Goal: Task Accomplishment & Management: Complete application form

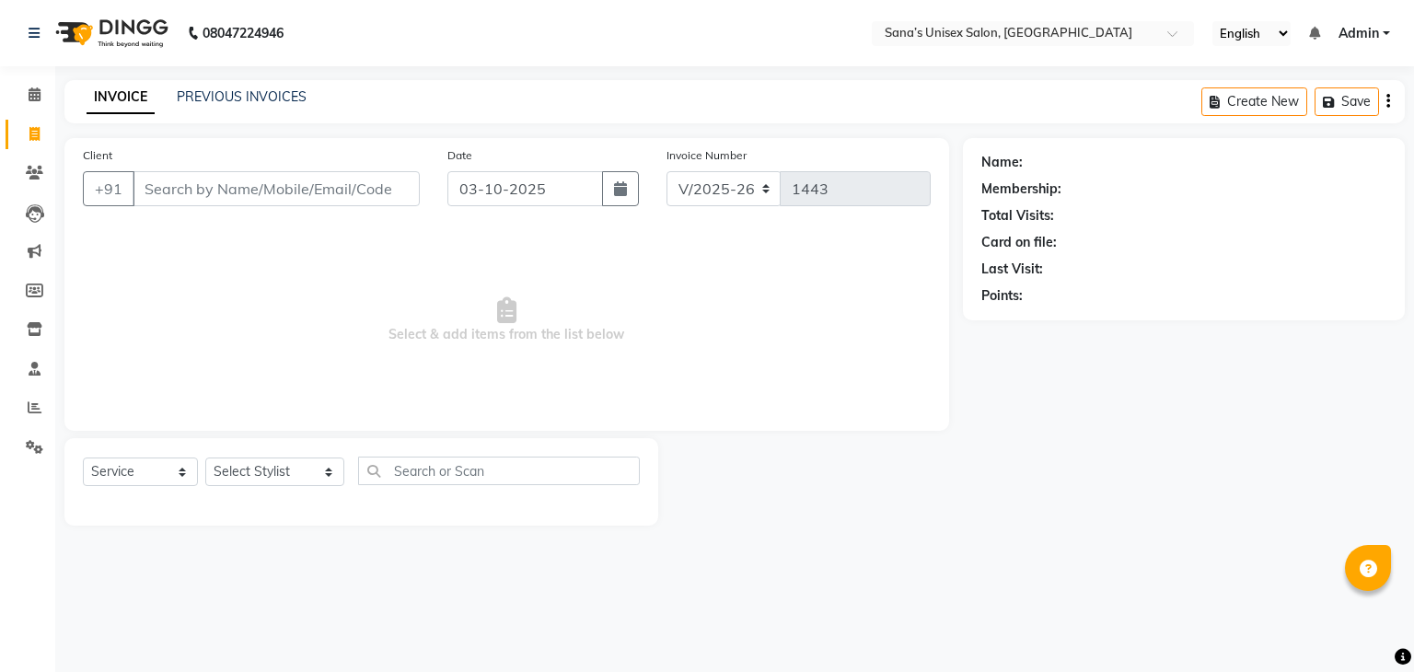
select select "6091"
select select "service"
click at [207, 80] on div "INVOICE PREVIOUS INVOICES Create New Save" at bounding box center [734, 101] width 1340 height 43
click at [205, 89] on link "PREVIOUS INVOICES" at bounding box center [242, 96] width 130 height 17
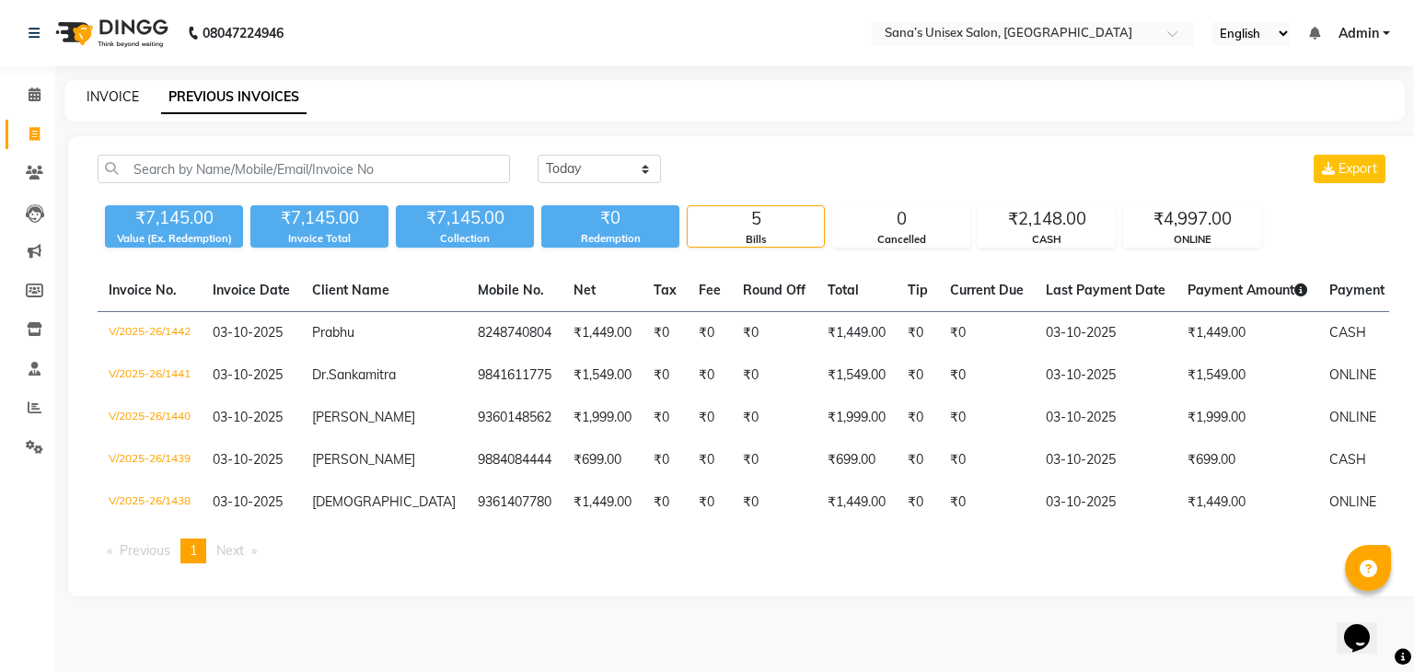
click at [121, 89] on link "INVOICE" at bounding box center [113, 96] width 52 height 17
select select "service"
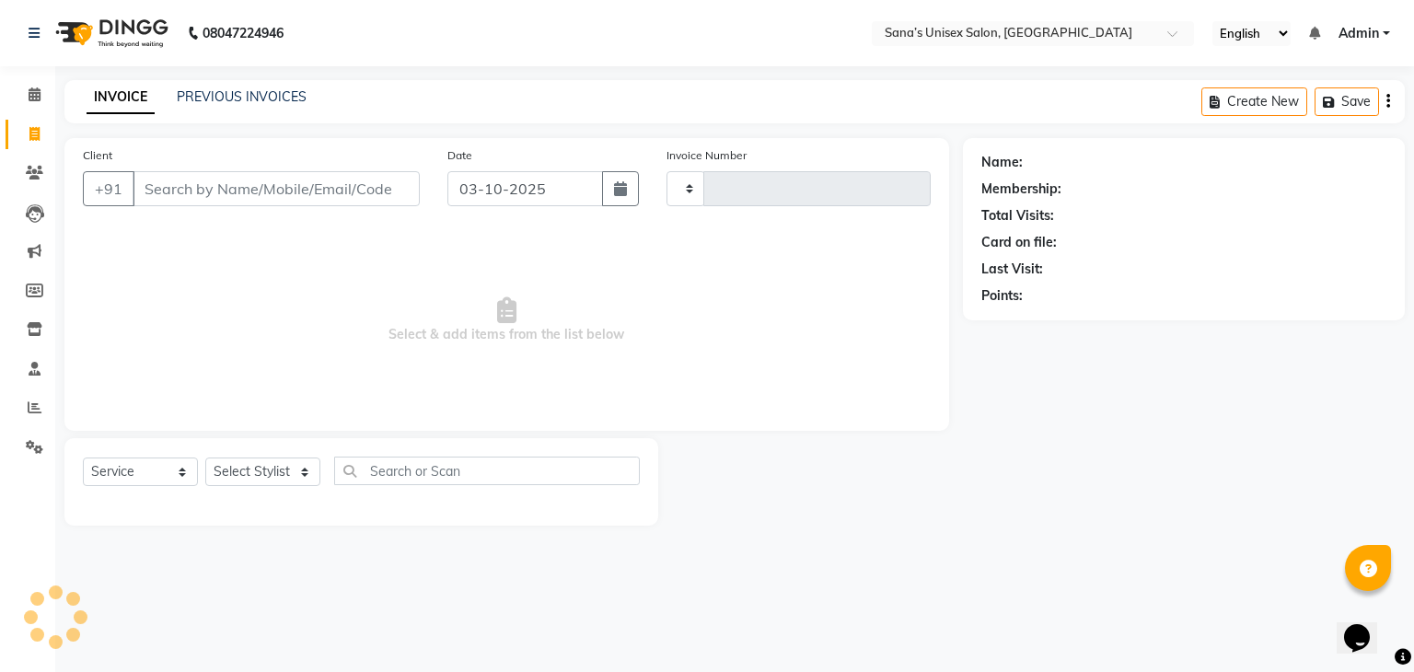
type input "1443"
select select "6091"
click at [266, 465] on select "Select Stylist" at bounding box center [262, 471] width 115 height 29
select select "90741"
click at [205, 458] on select "Select Stylist anjali beauty MADHU [PERSON_NAME] (BEAUTY THERAPIST) [PERSON_NAM…" at bounding box center [274, 471] width 139 height 29
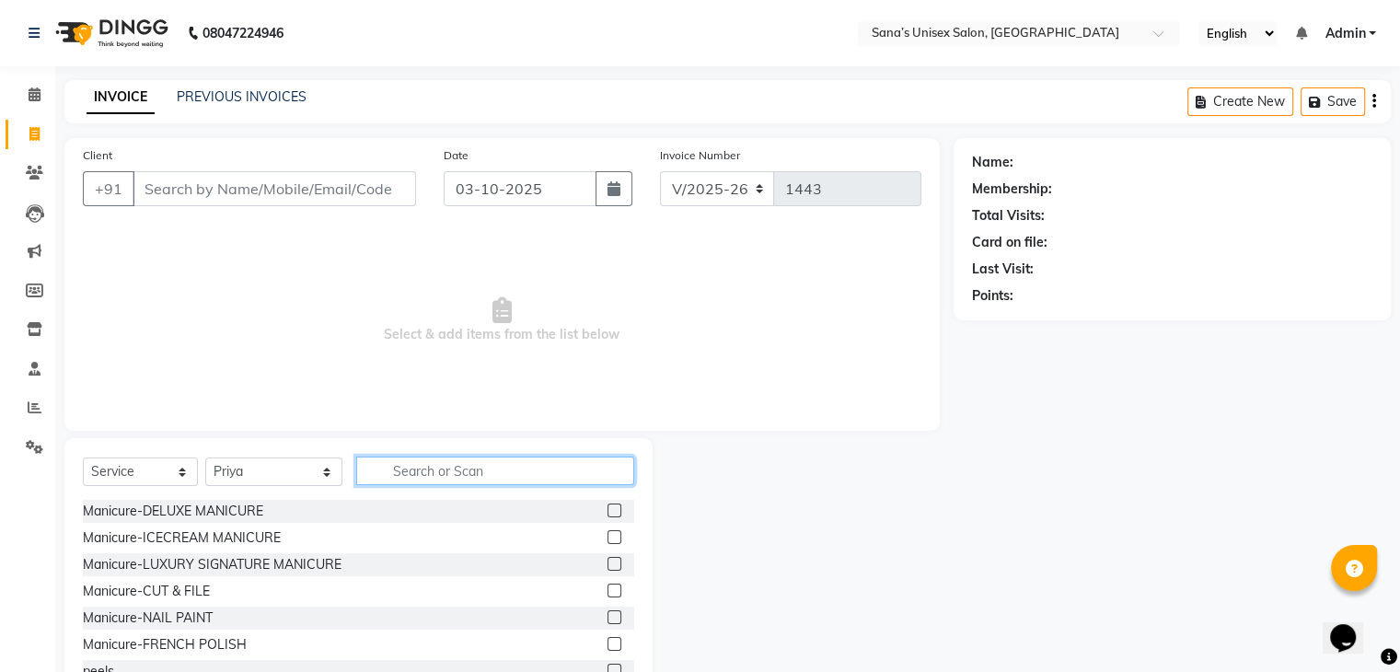
click at [382, 466] on input "text" at bounding box center [494, 471] width 277 height 29
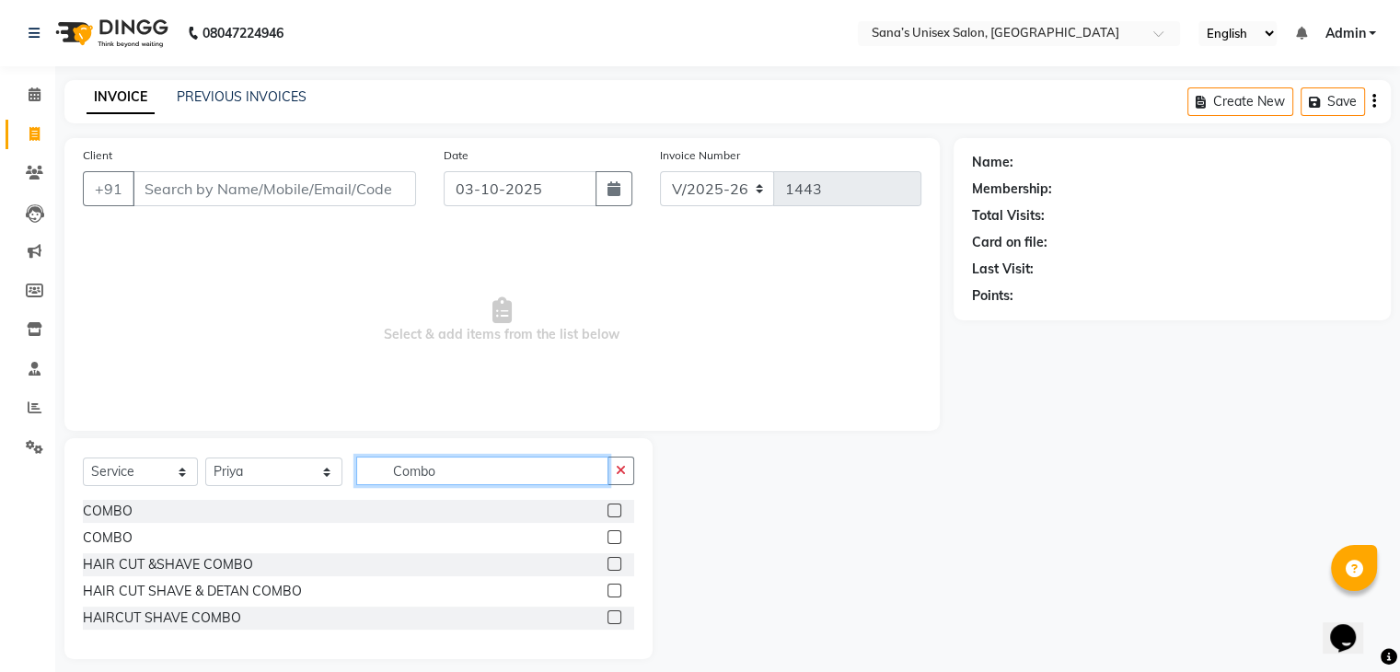
type input "Combo"
click at [613, 515] on label at bounding box center [614, 510] width 14 height 14
click at [613, 515] on input "checkbox" at bounding box center [613, 511] width 12 height 12
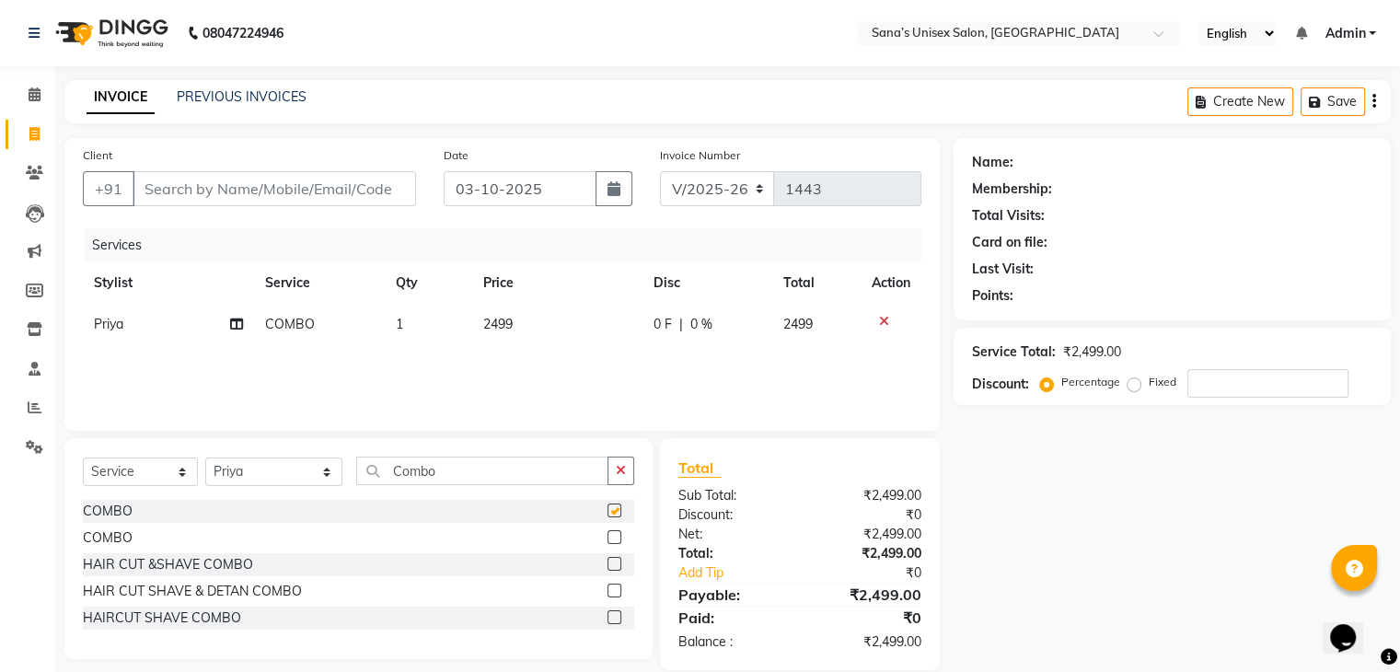
checkbox input "false"
click at [540, 325] on td "2499" at bounding box center [557, 324] width 170 height 41
select select "90741"
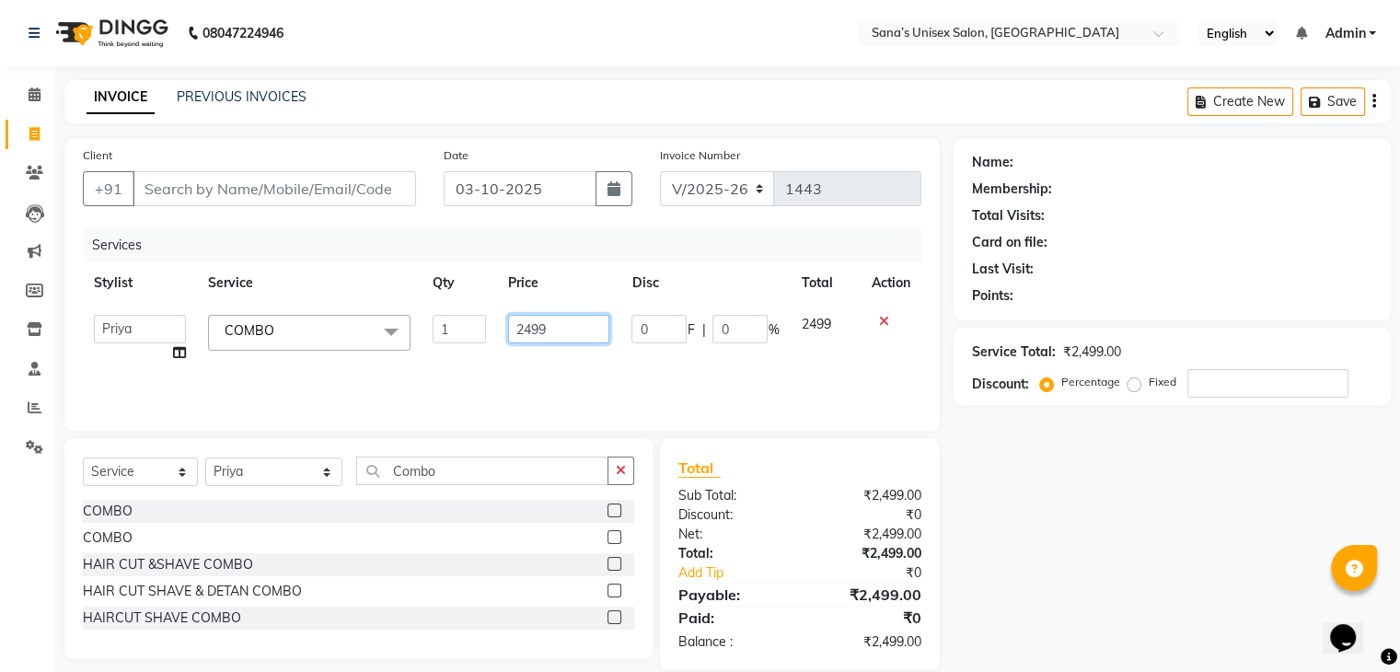
drag, startPoint x: 544, startPoint y: 329, endPoint x: 363, endPoint y: 343, distance: 181.9
click at [379, 343] on tr "anjali beauty MADHU [PERSON_NAME] (BEAUTY THERAPIST) [PERSON_NAME] NivethaKarth…" at bounding box center [502, 339] width 838 height 70
type input "999"
click at [567, 362] on div "Services Stylist Service Qty Price Disc Total Action anjali beauty MADHU [PERSO…" at bounding box center [502, 320] width 838 height 184
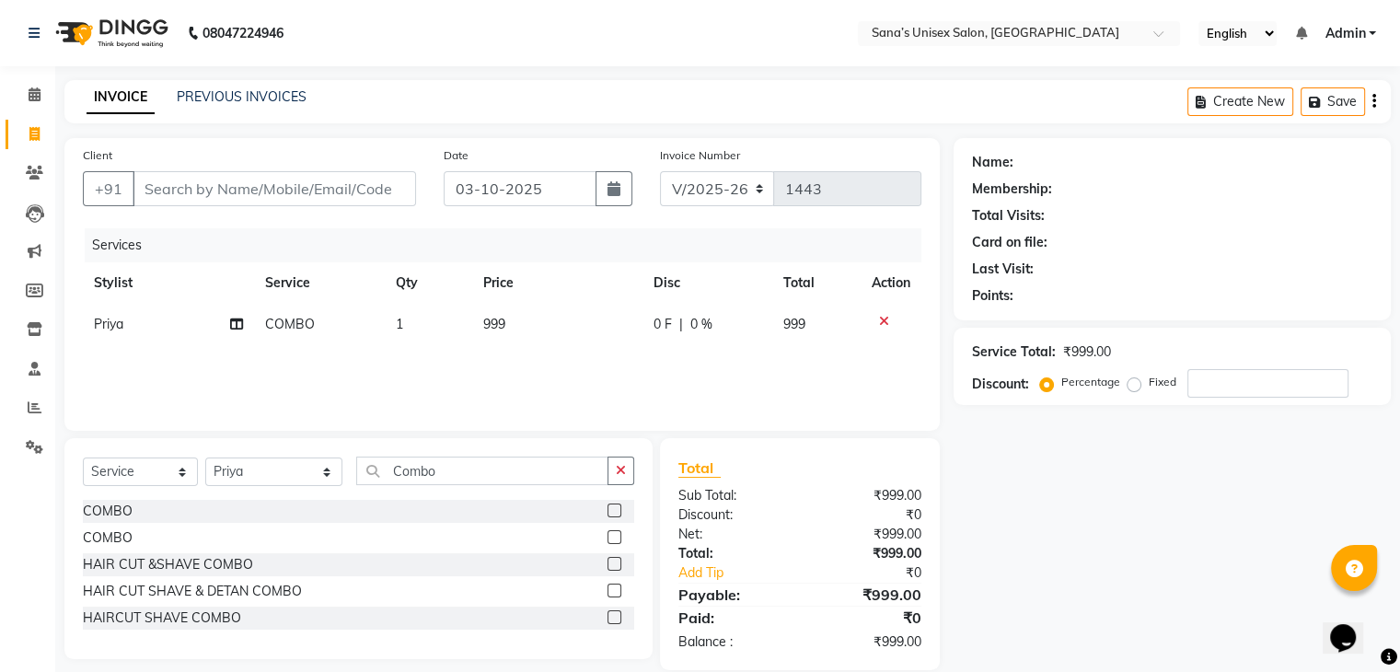
click at [239, 326] on icon at bounding box center [236, 324] width 13 height 13
select select "90741"
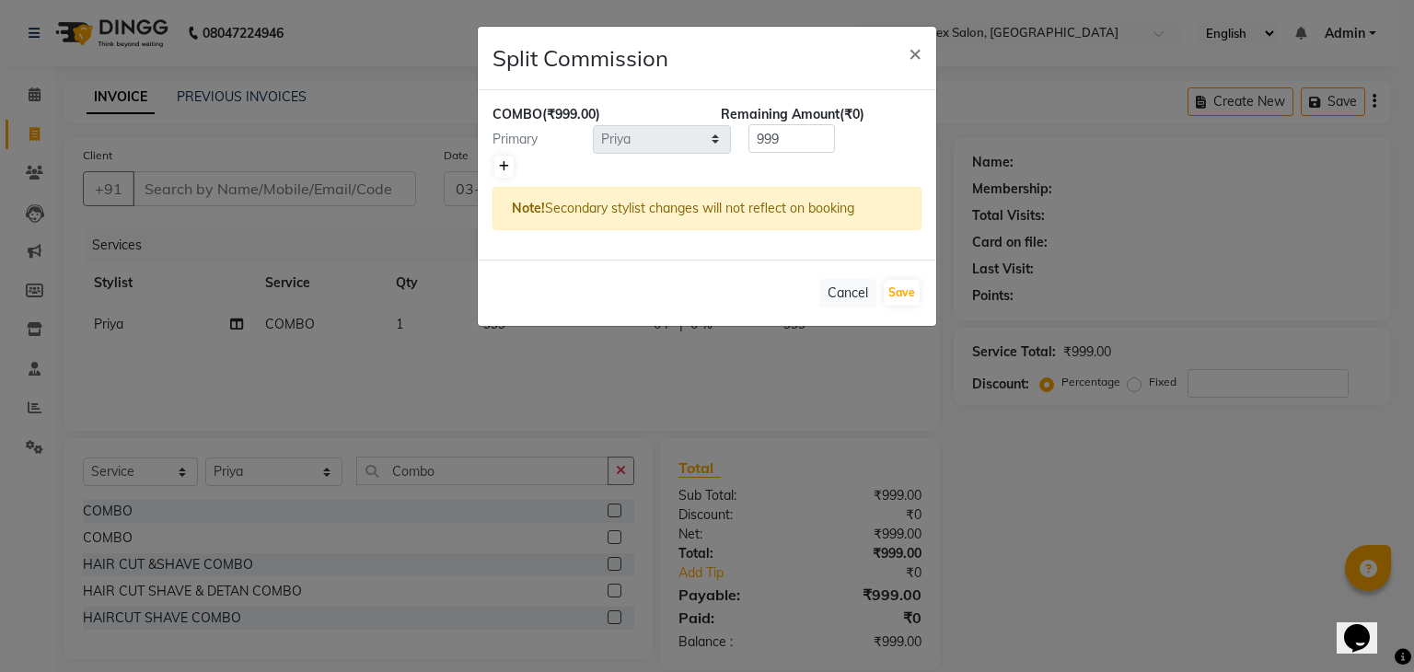
click at [507, 162] on icon at bounding box center [504, 166] width 10 height 11
type input "499.5"
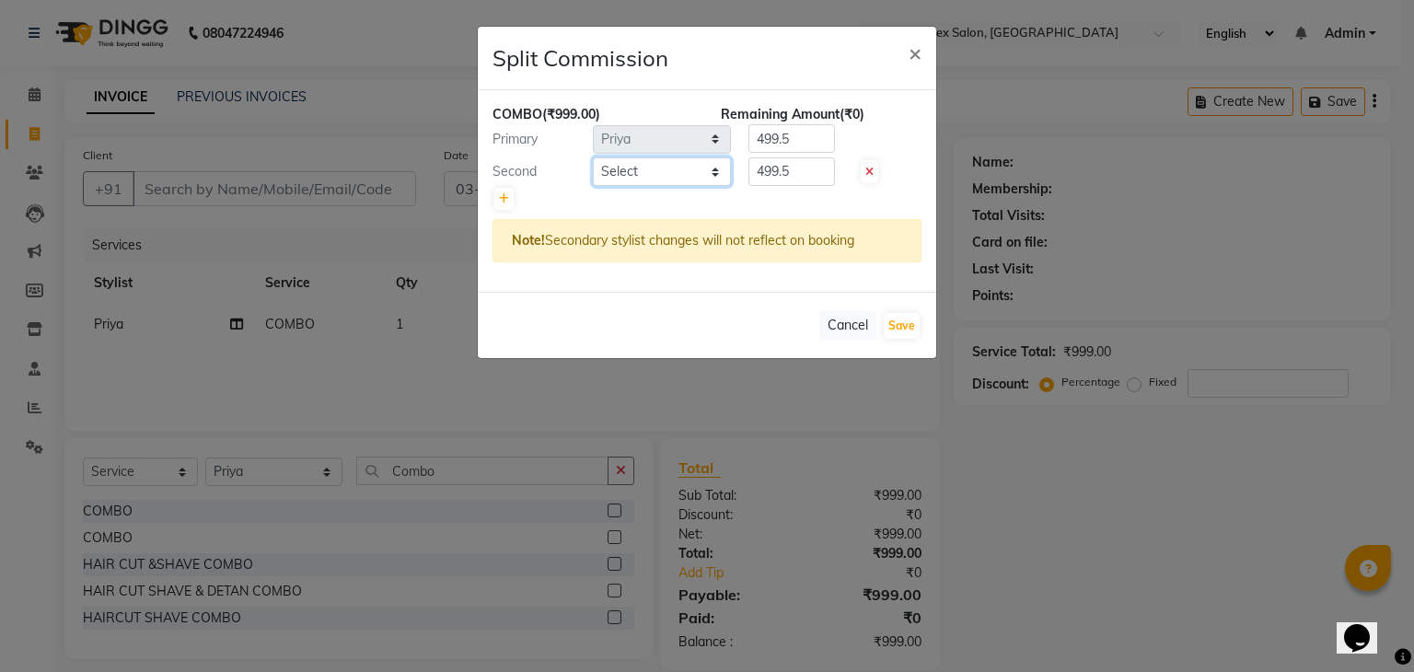
click at [618, 179] on select "Select anjali [PERSON_NAME] (BEAUTY THERAPIST) [PERSON_NAME] PRABA Priya [PERSO…" at bounding box center [662, 171] width 138 height 29
select select "45605"
click at [593, 157] on select "Select anjali [PERSON_NAME] (BEAUTY THERAPIST) [PERSON_NAME] PRABA Priya [PERSO…" at bounding box center [662, 171] width 138 height 29
click at [918, 324] on div "Cancel Save" at bounding box center [707, 325] width 458 height 66
click at [916, 324] on button "Save" at bounding box center [902, 326] width 36 height 26
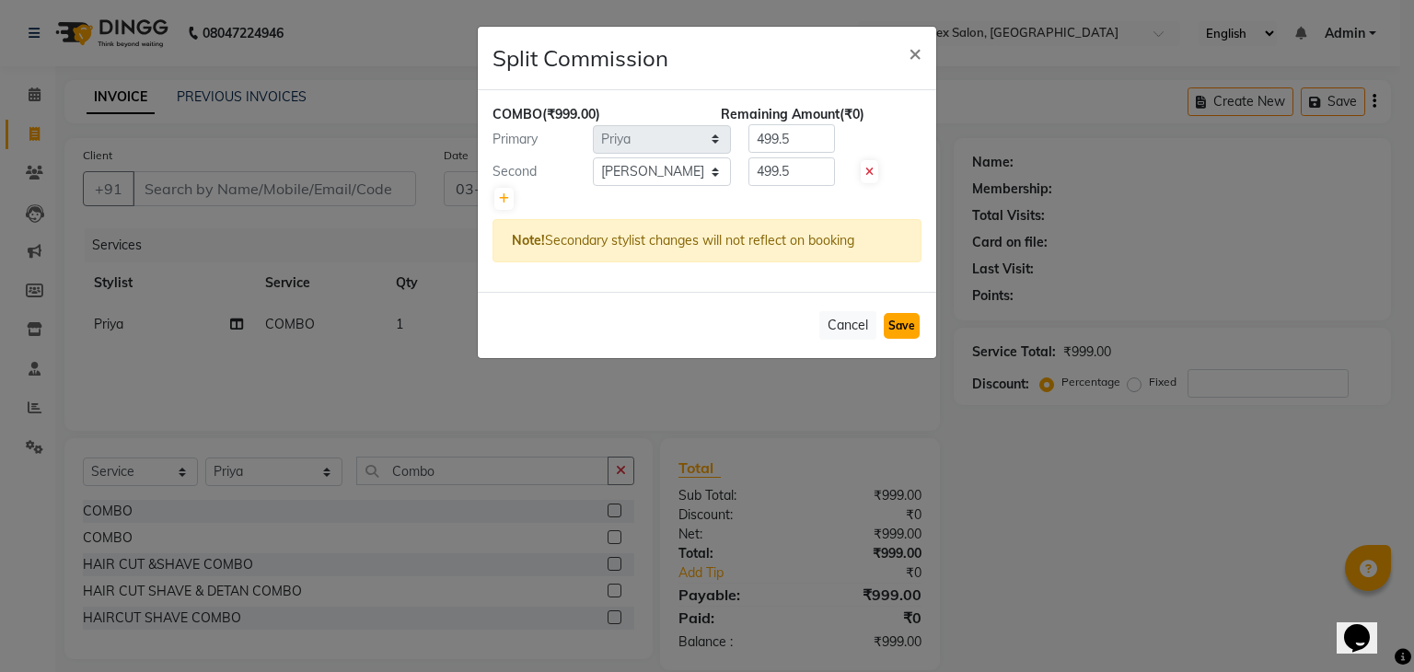
select select "Select"
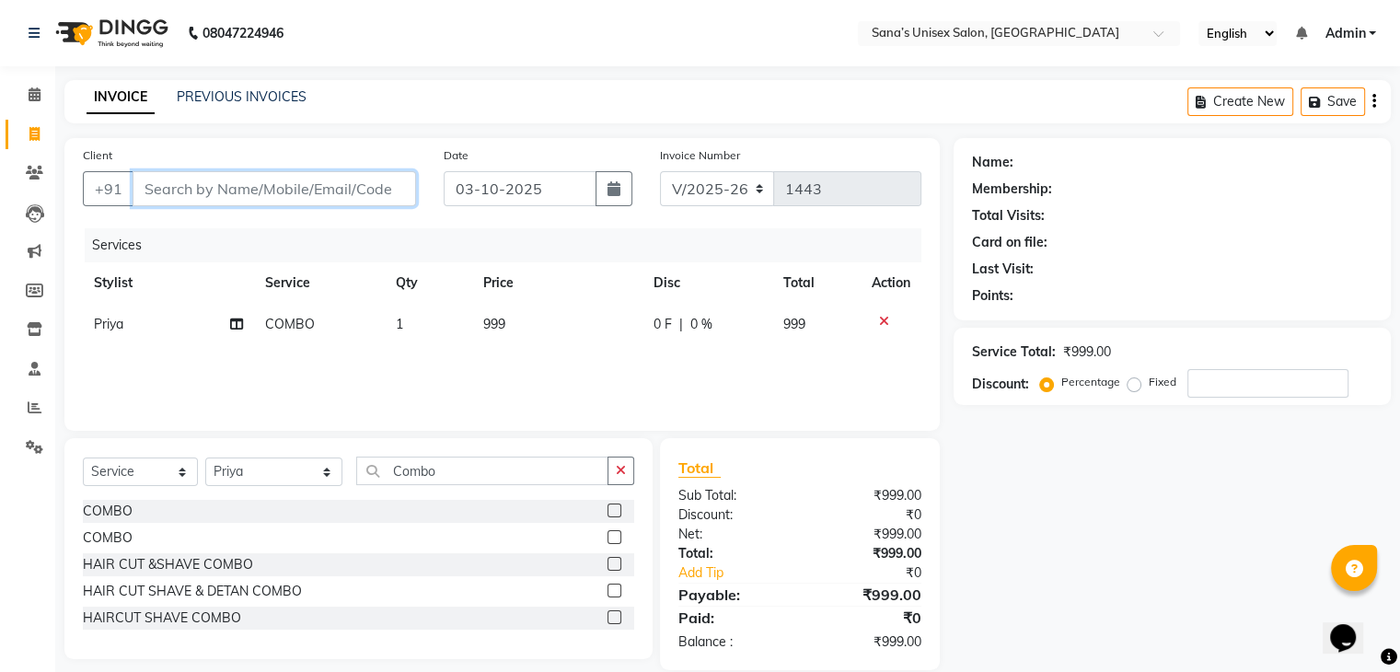
click at [236, 178] on input "Client" at bounding box center [274, 188] width 283 height 35
type input "9"
type input "0"
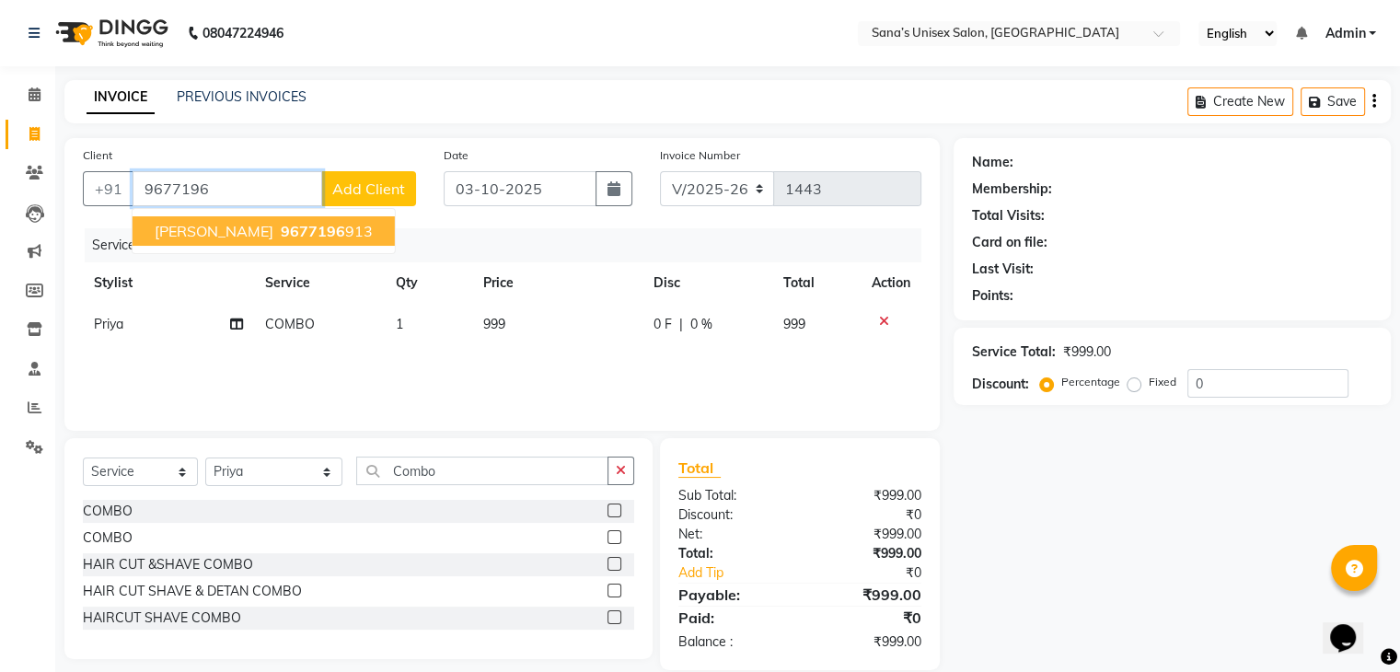
click at [281, 237] on span "9677196" at bounding box center [313, 231] width 64 height 18
type input "9677196913"
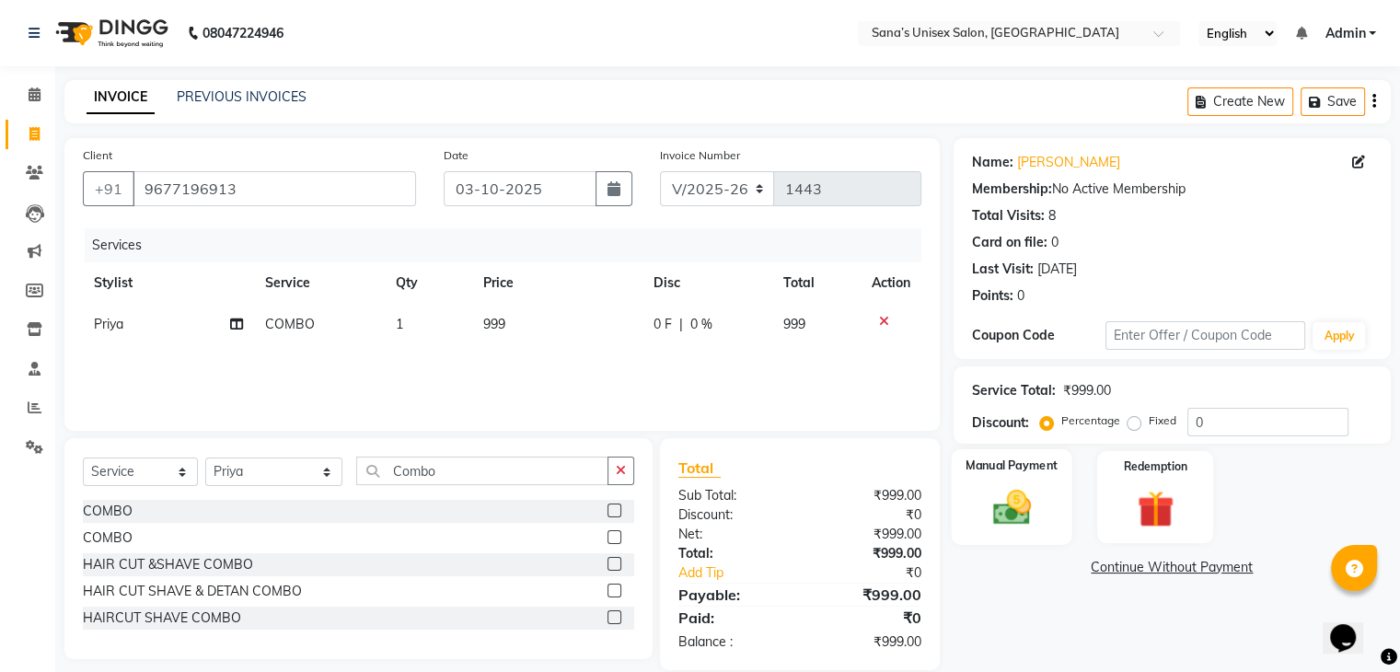
click at [1013, 535] on div "Manual Payment" at bounding box center [1011, 496] width 121 height 95
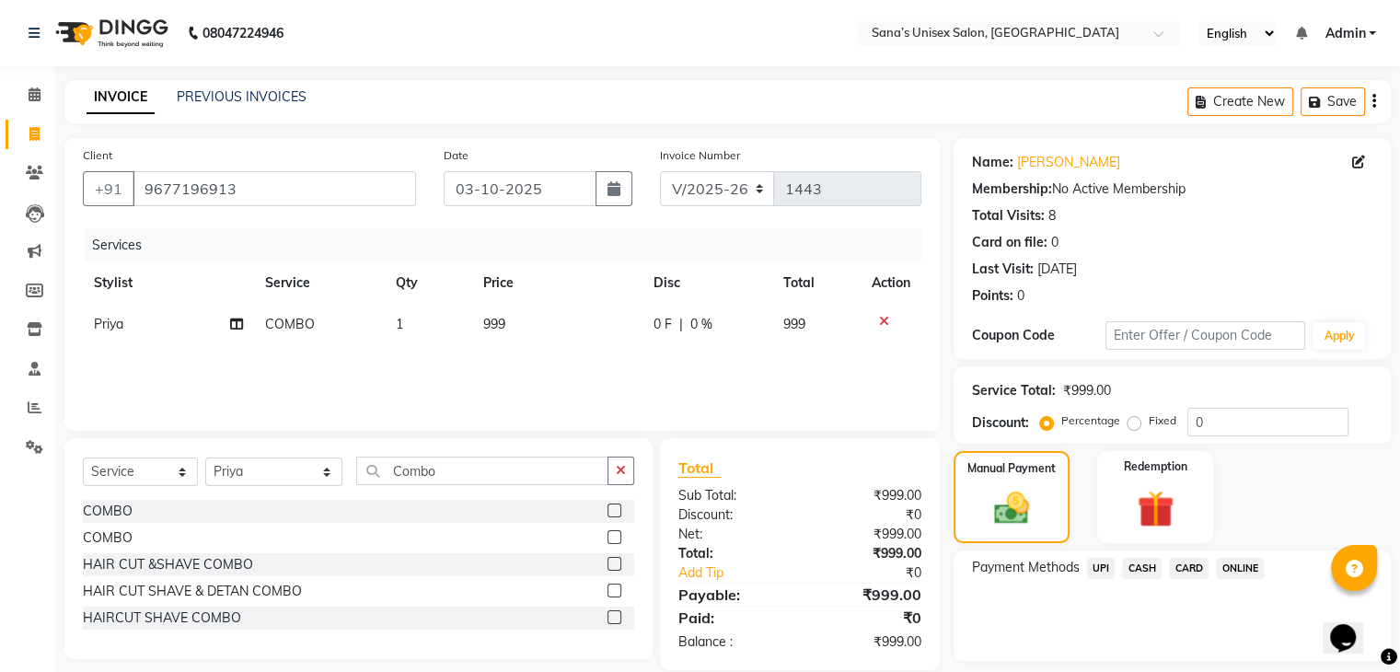
click at [1232, 574] on span "ONLINE" at bounding box center [1240, 568] width 48 height 21
click at [1245, 491] on div "Manual Payment Redemption" at bounding box center [1172, 497] width 465 height 92
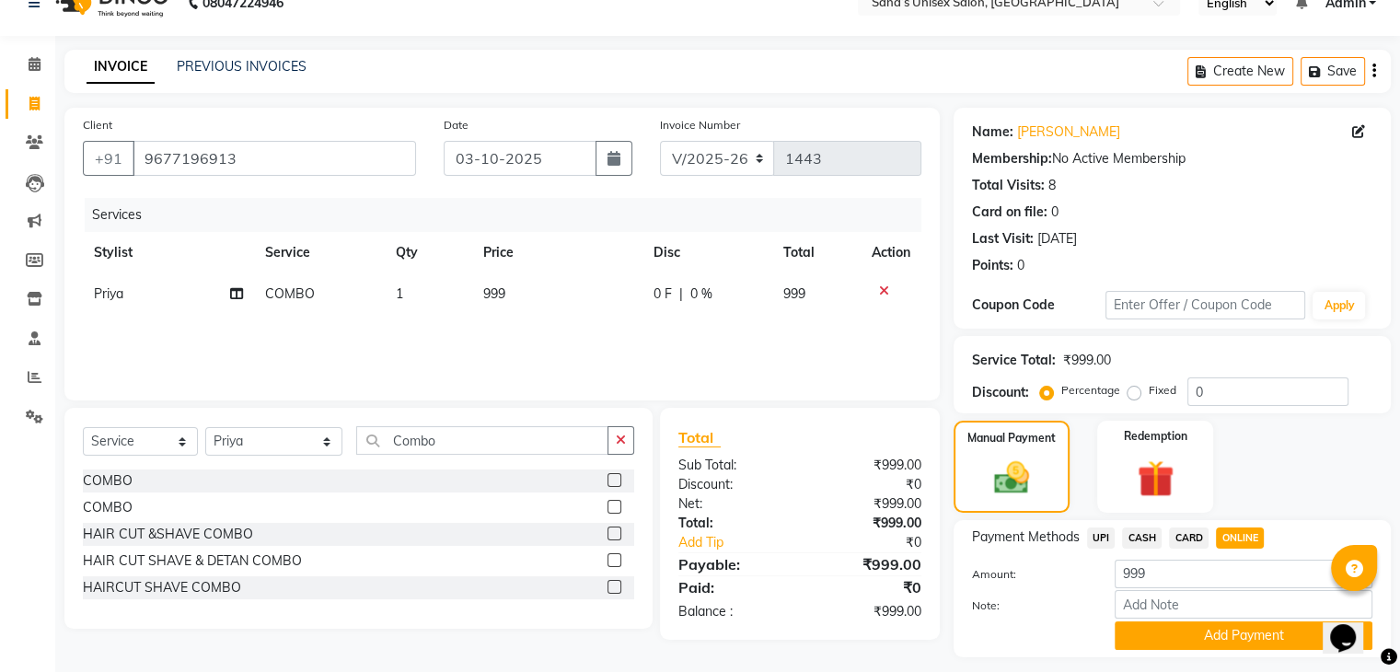
scroll to position [82, 0]
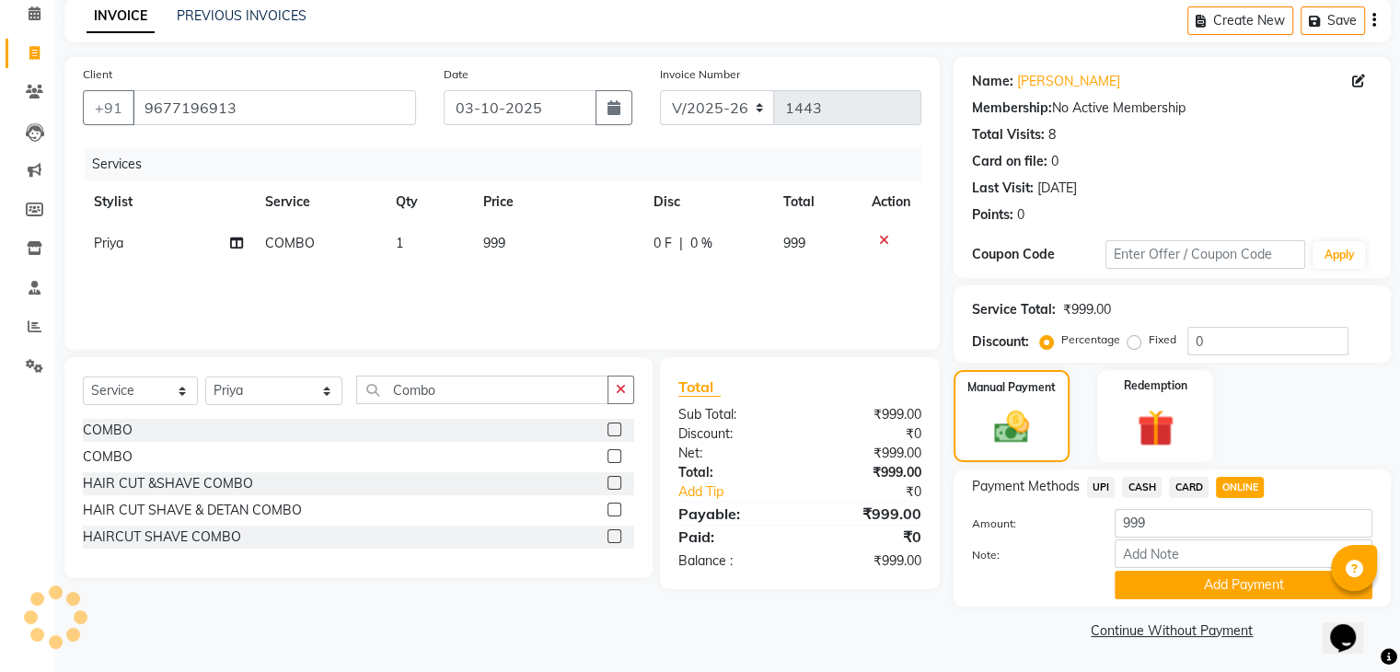
drag, startPoint x: 623, startPoint y: 388, endPoint x: 607, endPoint y: 388, distance: 16.6
click at [623, 388] on icon "button" at bounding box center [621, 389] width 10 height 13
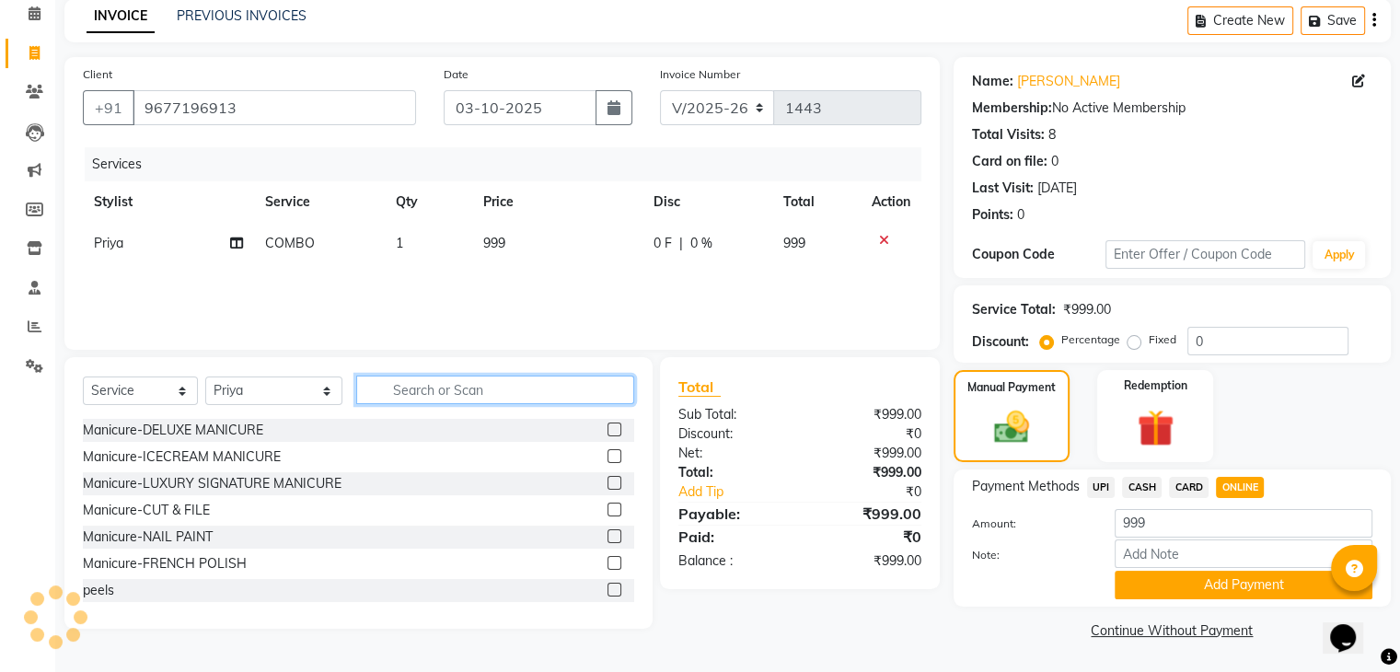
click at [545, 399] on input "text" at bounding box center [494, 390] width 277 height 29
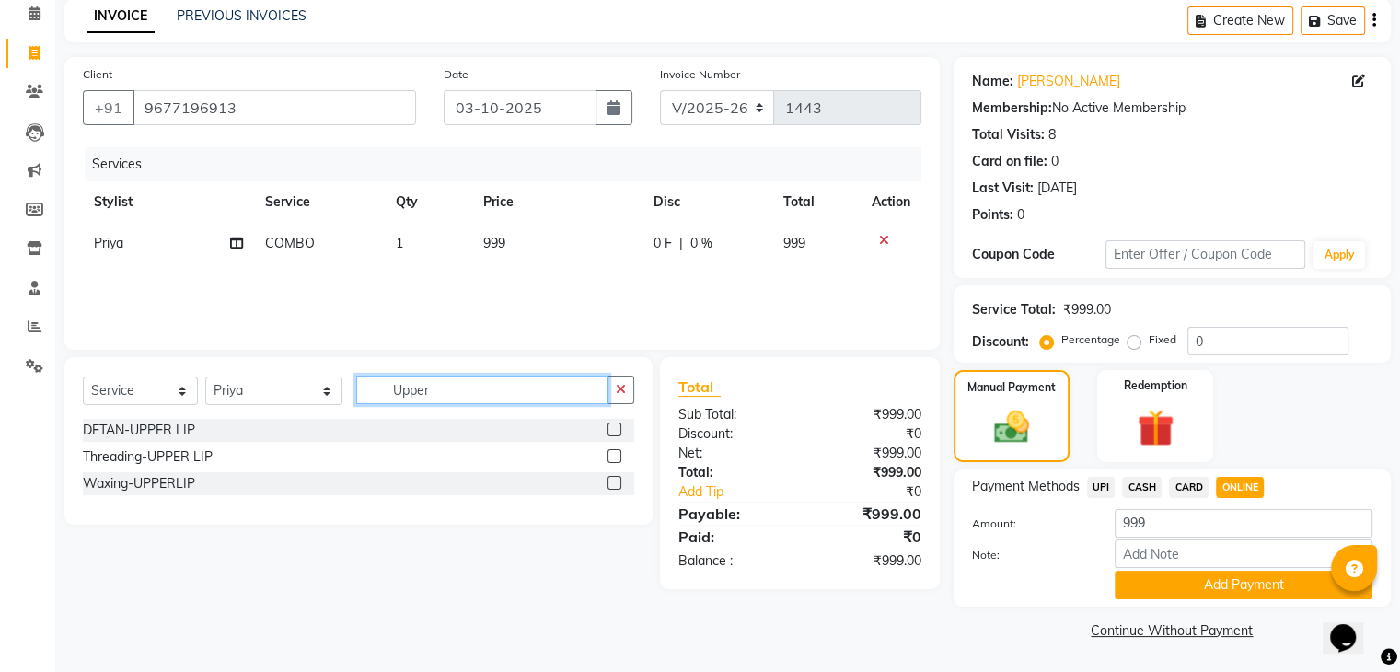
type input "Upper"
click at [611, 454] on label at bounding box center [614, 456] width 14 height 14
click at [611, 454] on input "checkbox" at bounding box center [613, 457] width 12 height 12
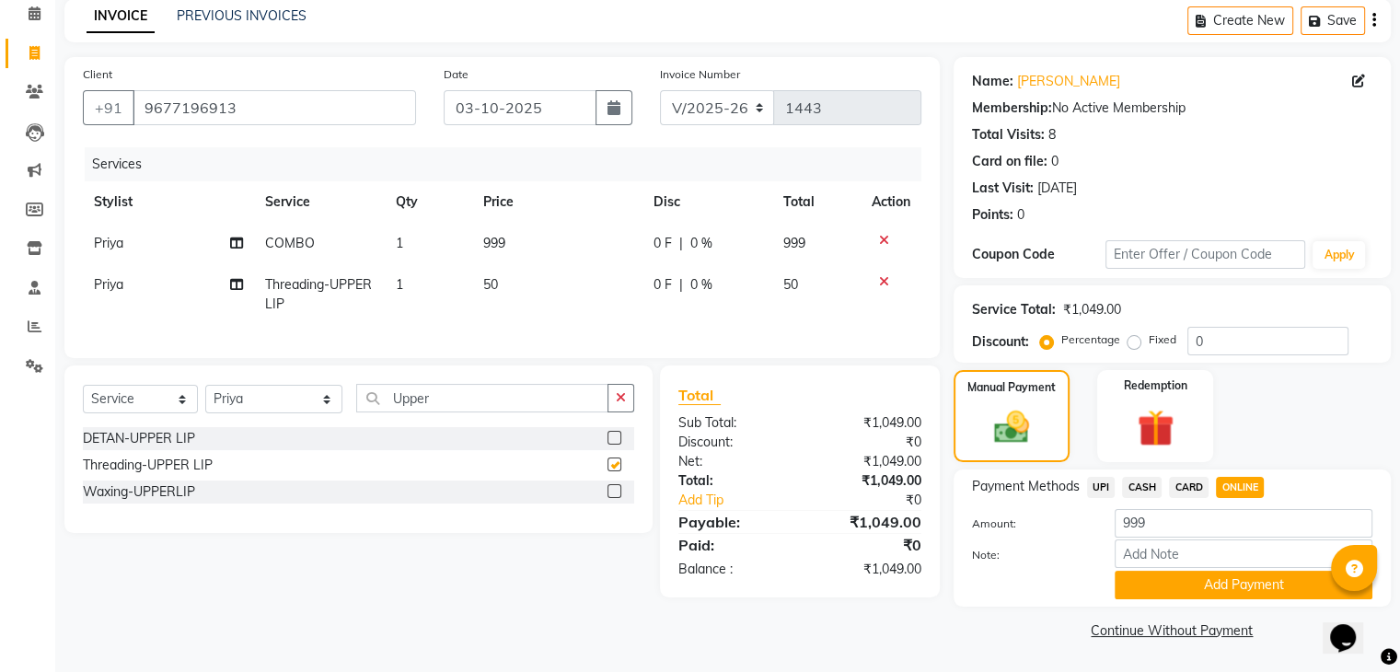
checkbox input "false"
drag, startPoint x: 1112, startPoint y: 229, endPoint x: 1130, endPoint y: 129, distance: 102.0
click at [1130, 129] on div "Total Visits: 8" at bounding box center [1172, 134] width 400 height 19
click at [1212, 587] on button "Add Payment" at bounding box center [1244, 585] width 258 height 29
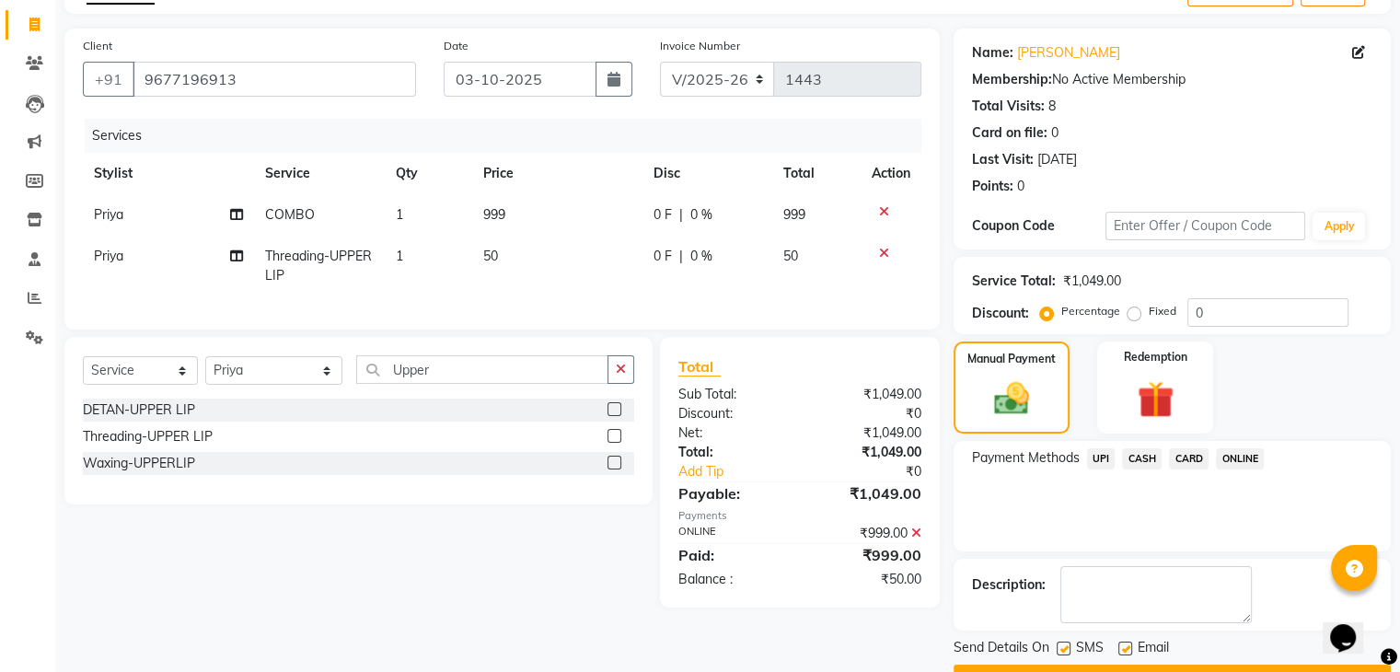
scroll to position [157, 0]
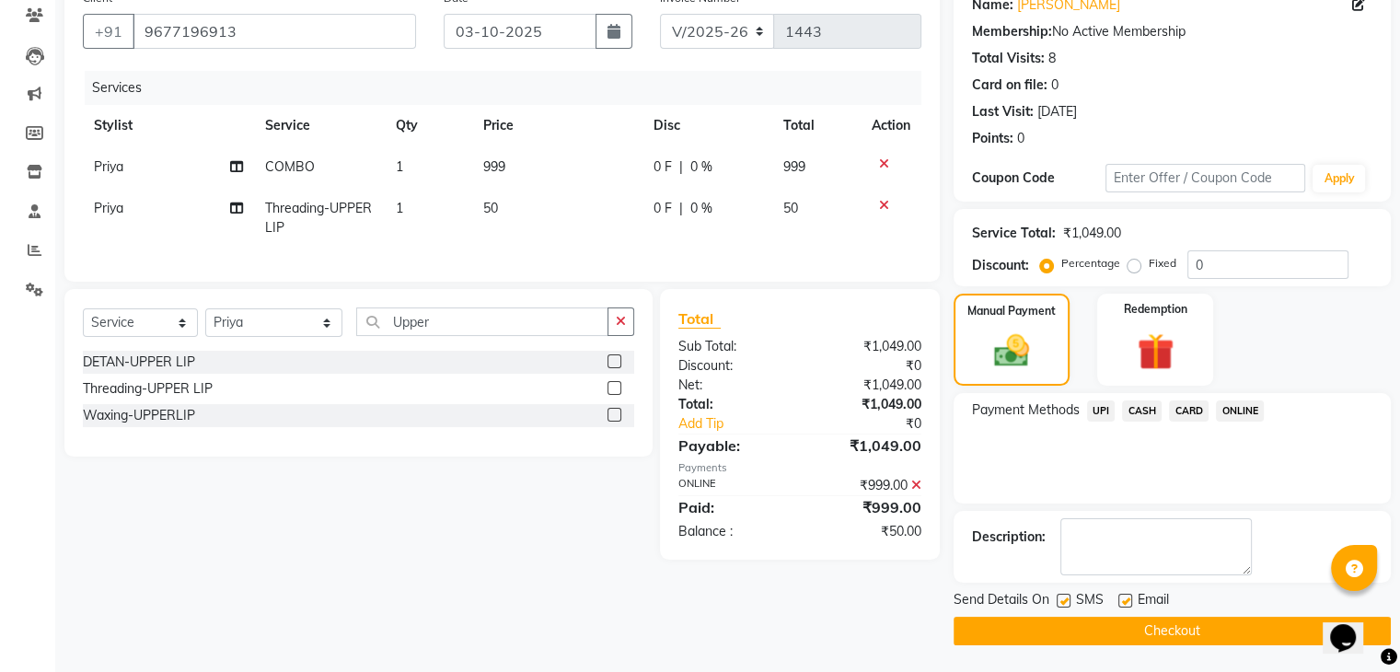
click at [1201, 628] on button "Checkout" at bounding box center [1172, 631] width 437 height 29
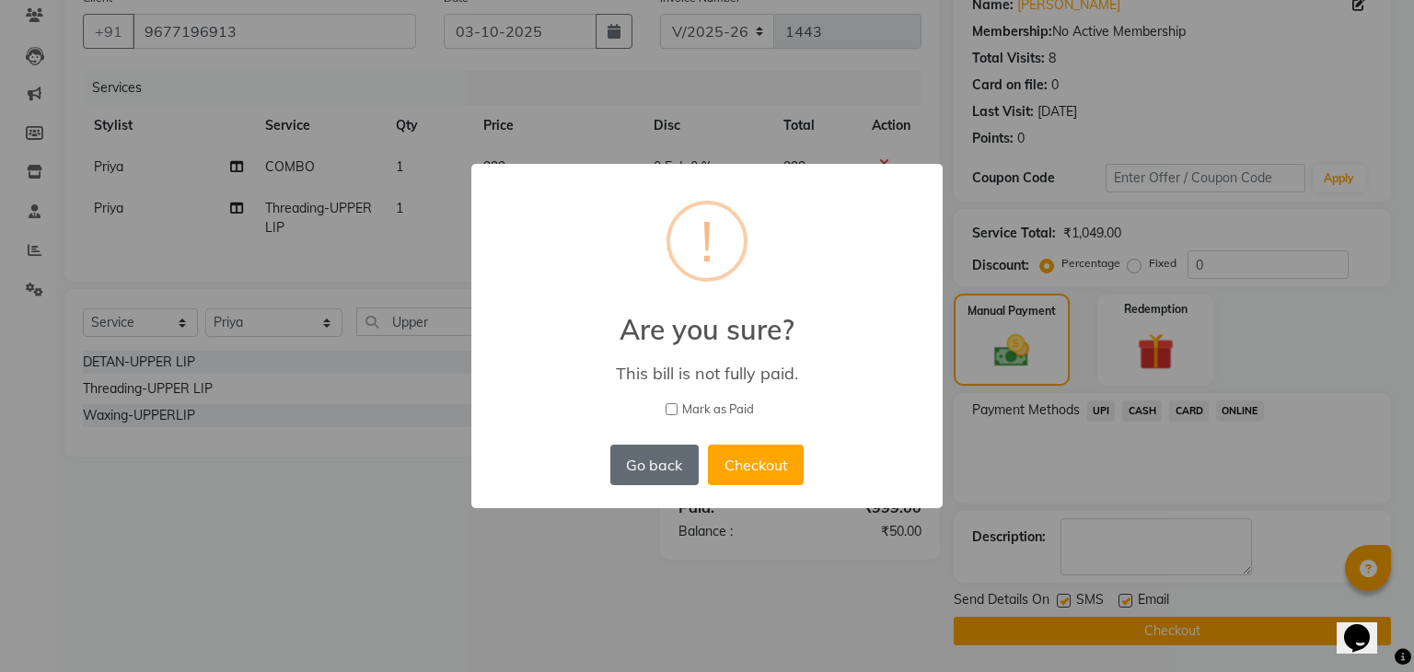
click at [650, 477] on button "Go back" at bounding box center [654, 465] width 88 height 40
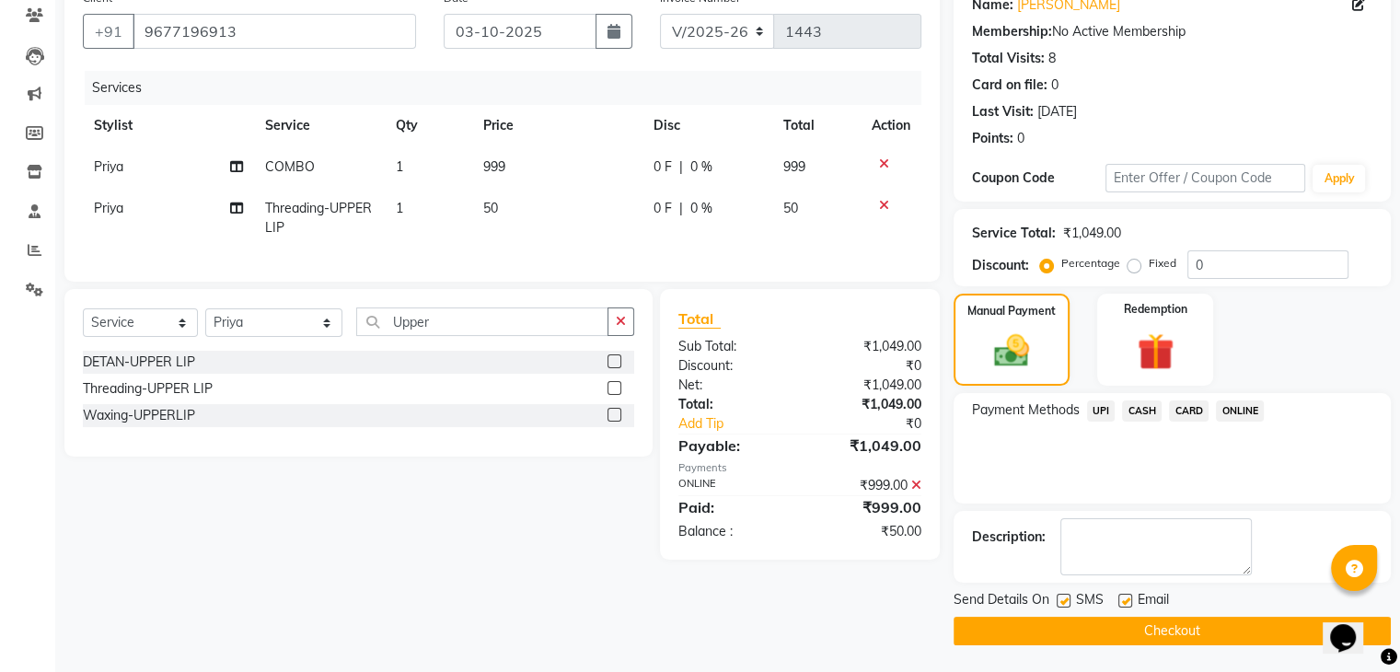
click at [917, 491] on icon at bounding box center [916, 485] width 10 height 13
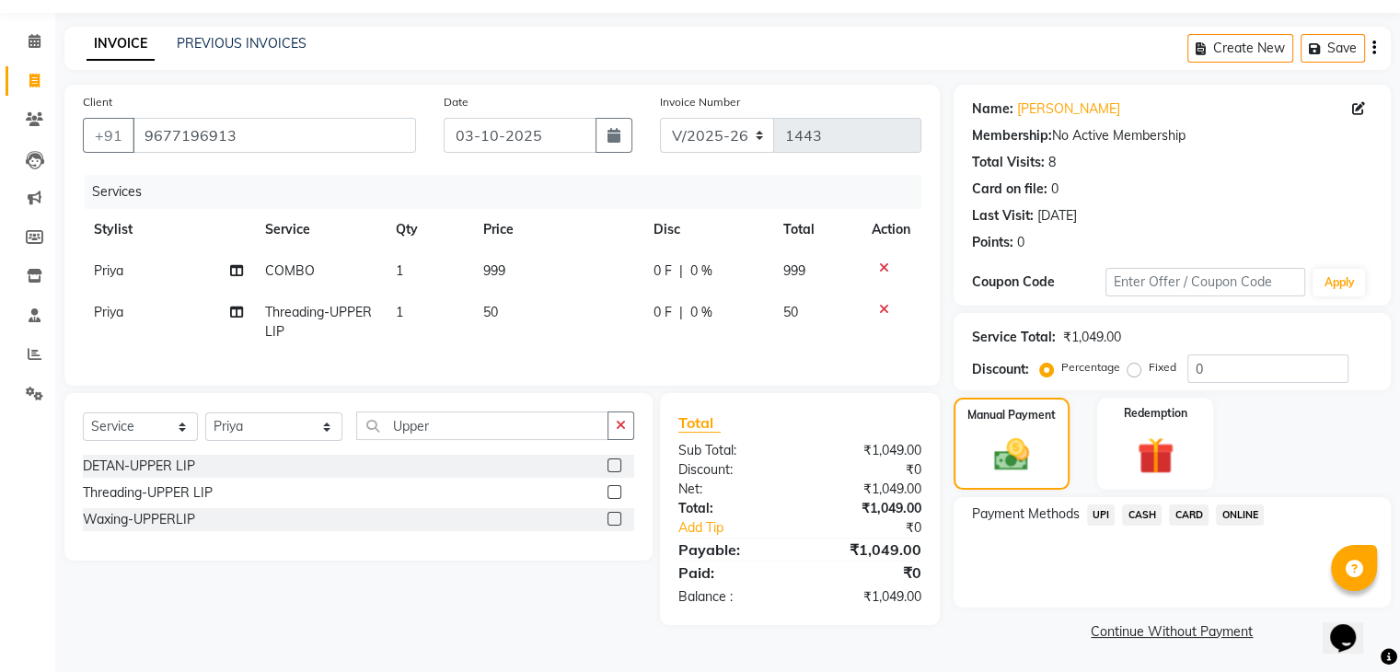
click at [1261, 507] on span "ONLINE" at bounding box center [1240, 514] width 48 height 21
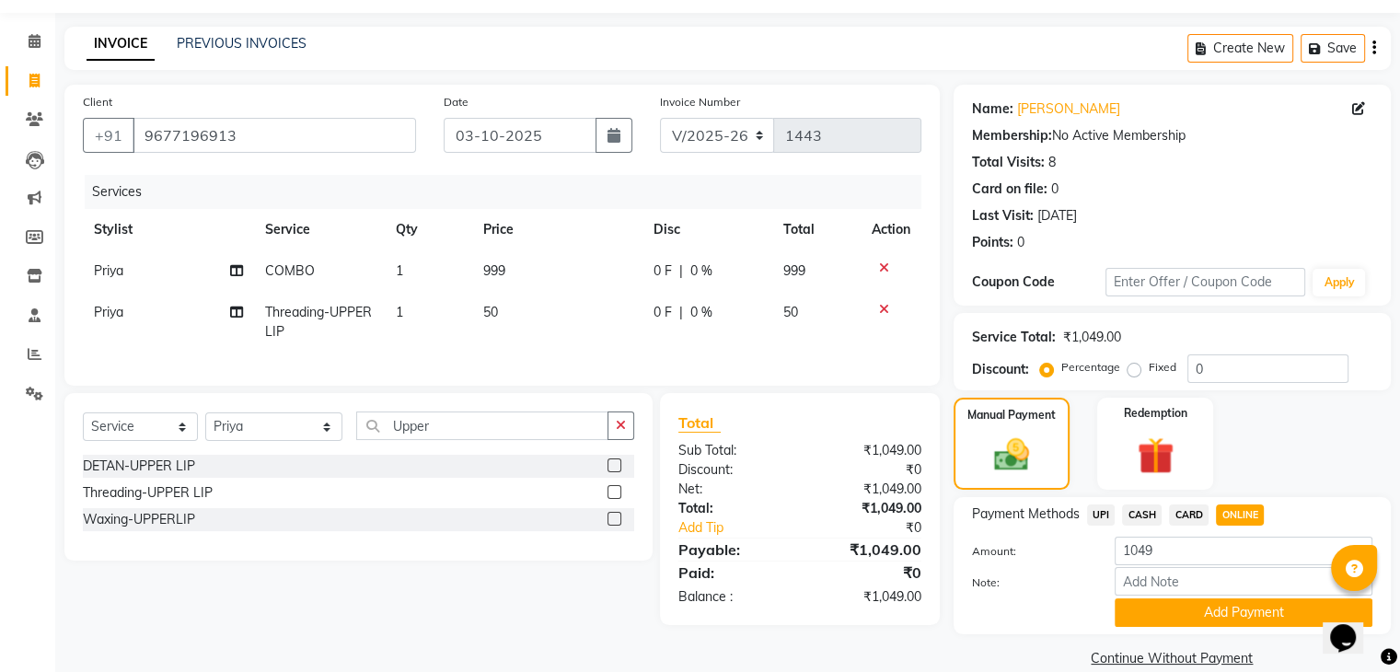
scroll to position [82, 0]
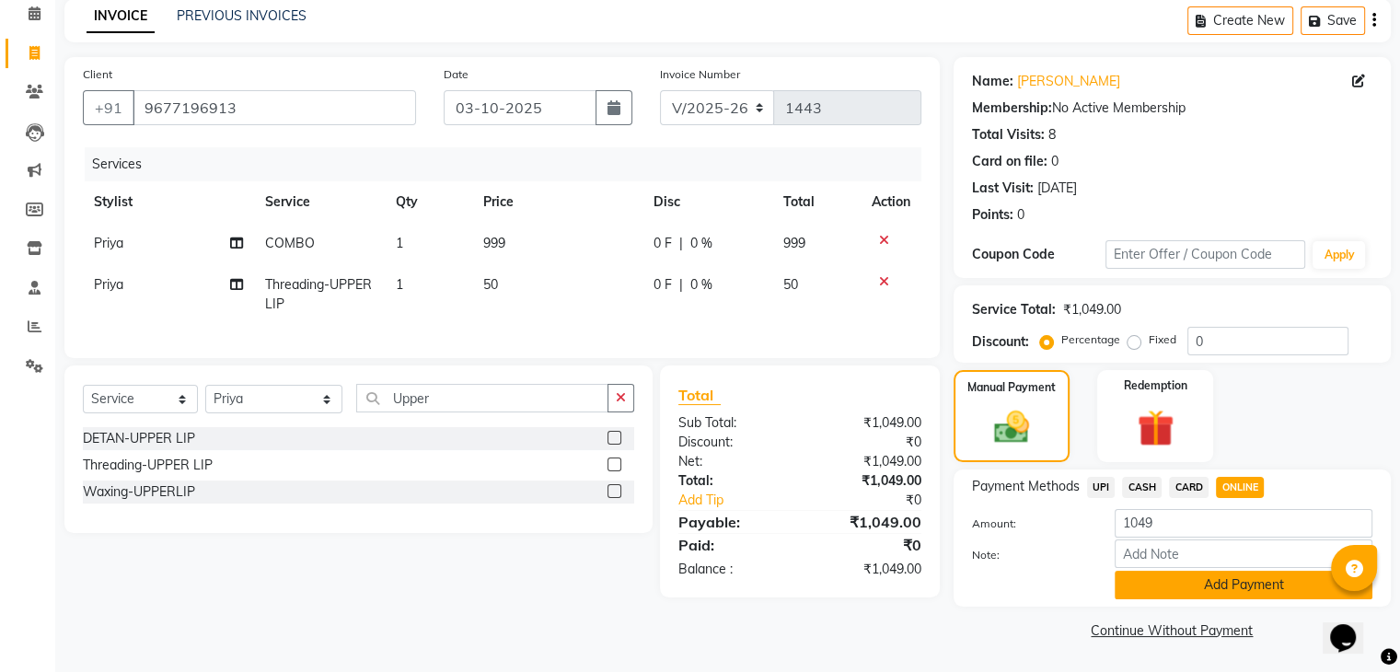
click at [1233, 583] on button "Add Payment" at bounding box center [1244, 585] width 258 height 29
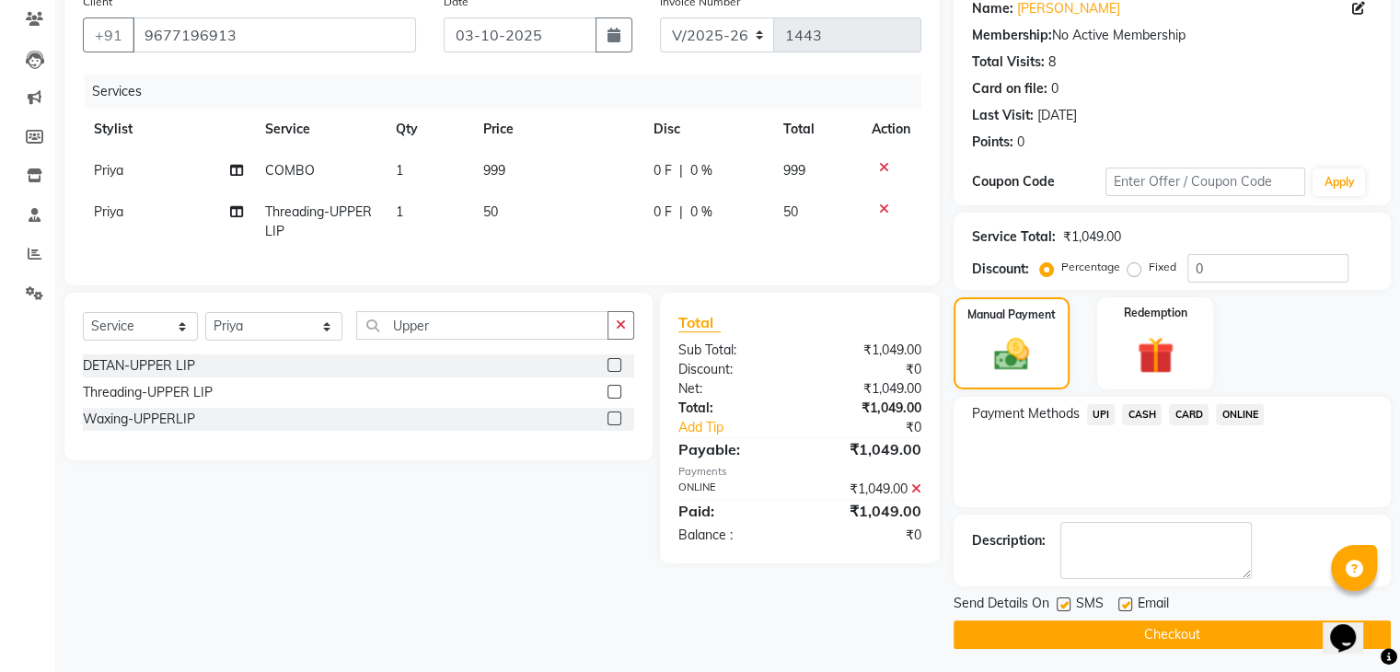
scroll to position [157, 0]
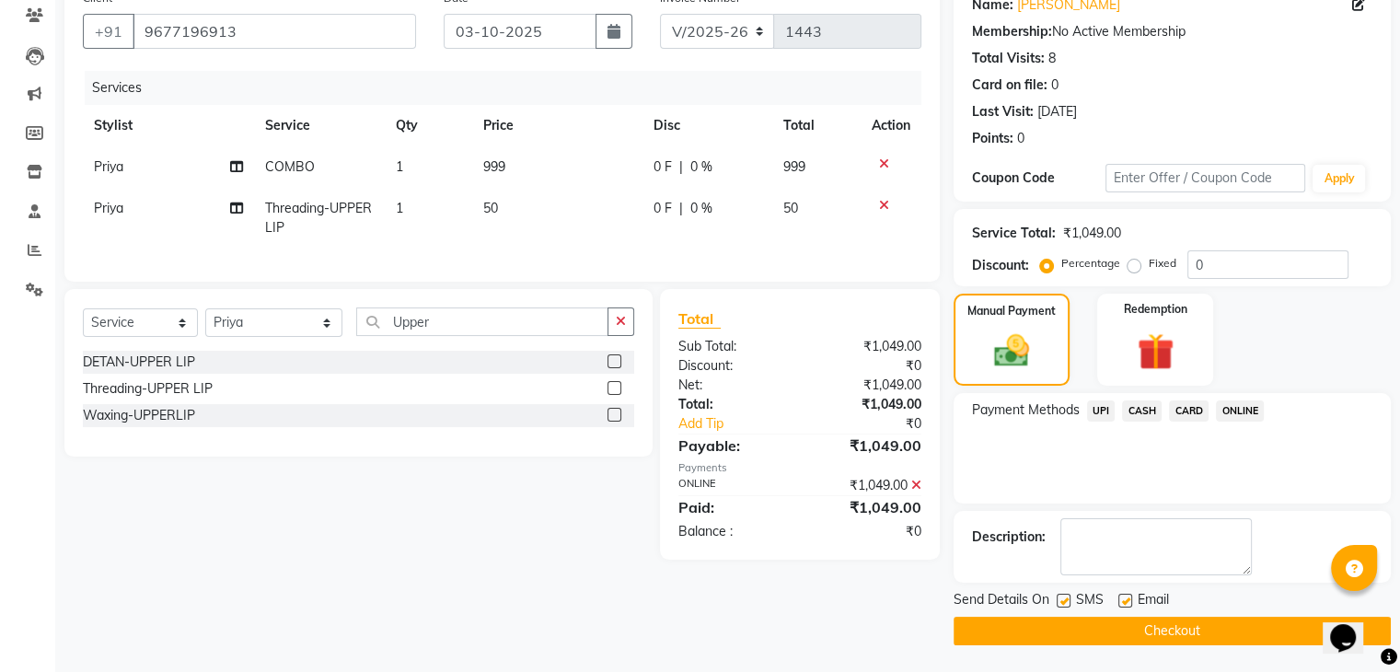
click at [1219, 628] on button "Checkout" at bounding box center [1172, 631] width 437 height 29
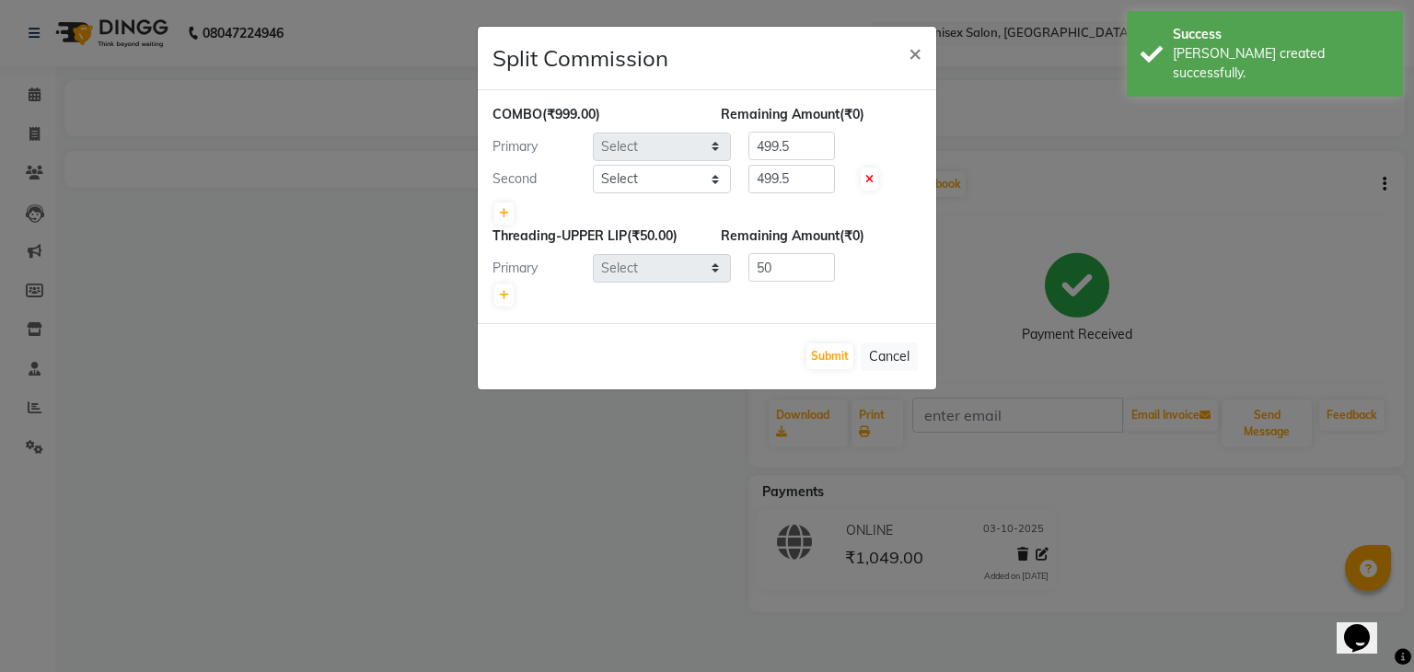
select select "90741"
select select "45605"
select select "90741"
click at [840, 354] on button "Submit" at bounding box center [829, 356] width 47 height 26
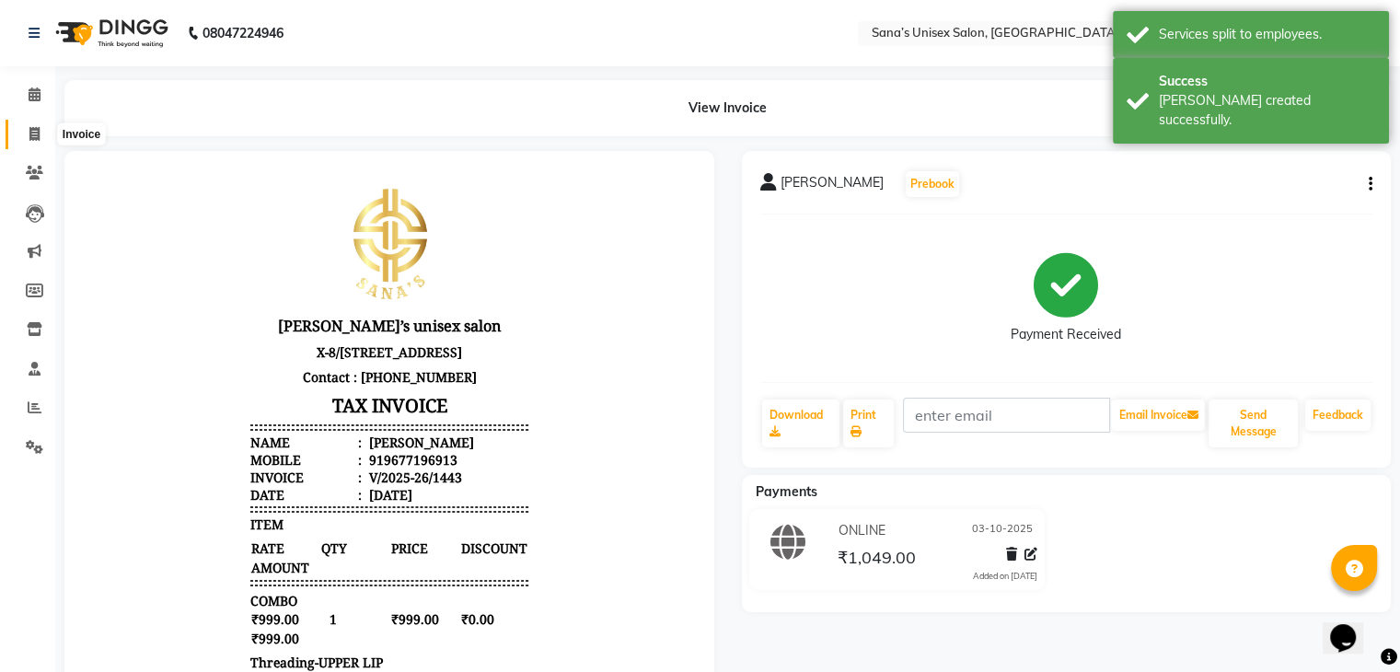
click at [26, 130] on span at bounding box center [34, 134] width 32 height 21
select select "6091"
select select "service"
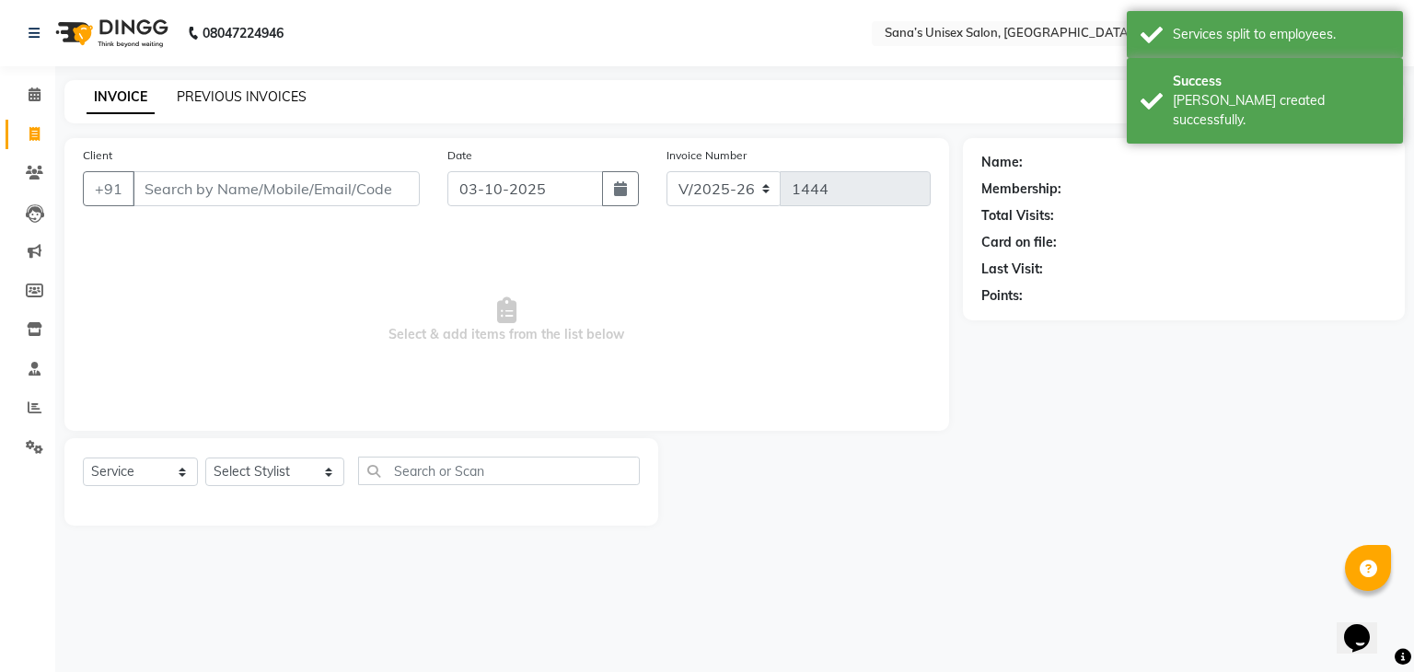
click at [241, 88] on link "PREVIOUS INVOICES" at bounding box center [242, 96] width 130 height 17
